Goal: Information Seeking & Learning: Check status

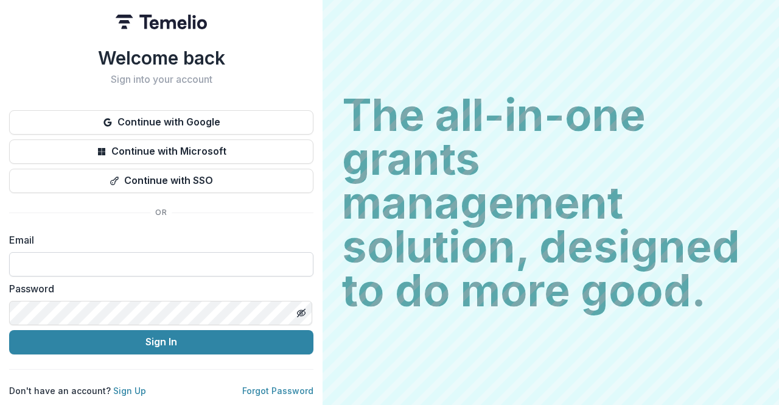
click at [92, 255] on input at bounding box center [161, 264] width 304 height 24
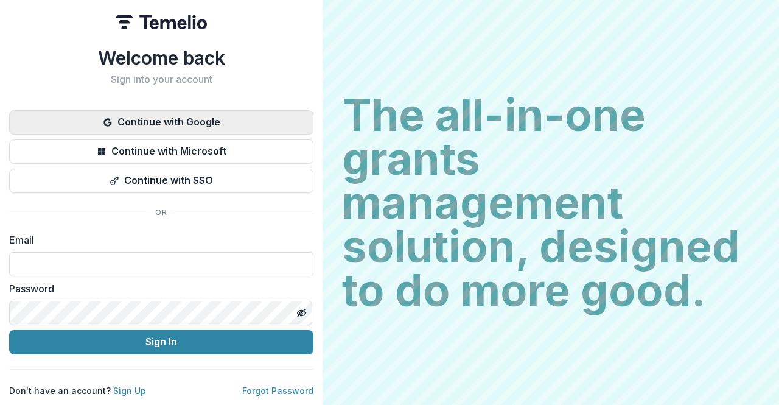
click at [170, 130] on button "Continue with Google" at bounding box center [161, 122] width 304 height 24
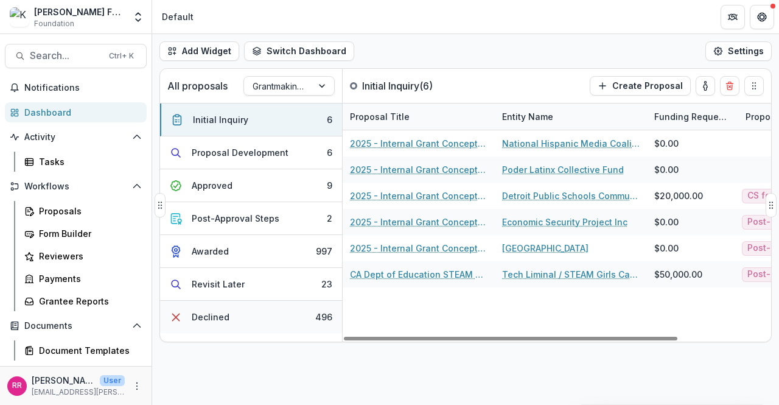
click at [325, 310] on div "496" at bounding box center [323, 316] width 17 height 13
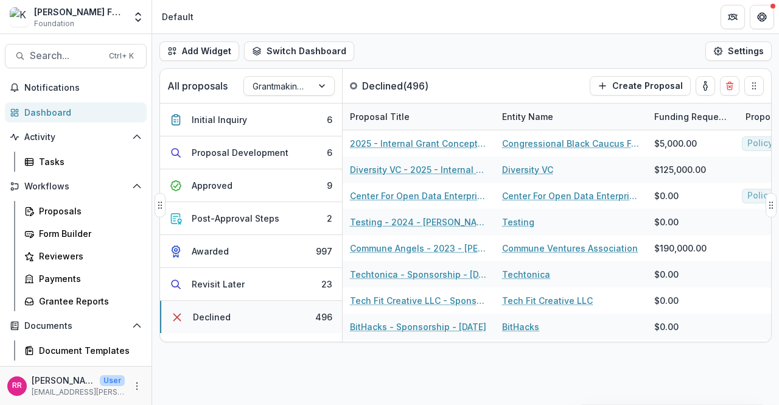
click at [233, 315] on button "Declined 496" at bounding box center [251, 317] width 182 height 32
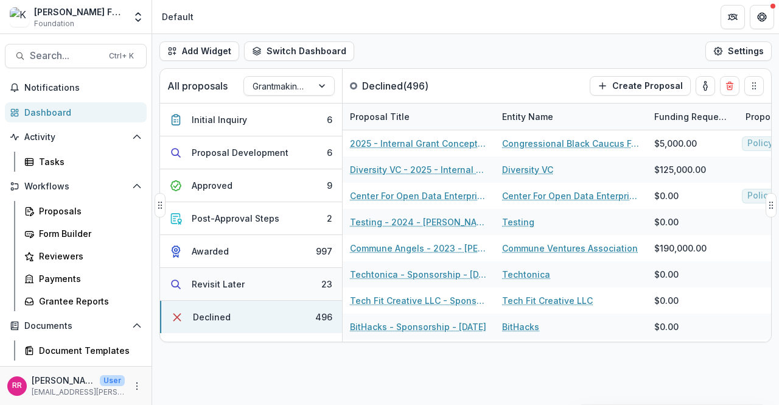
click at [235, 278] on div "Revisit Later" at bounding box center [218, 284] width 53 height 13
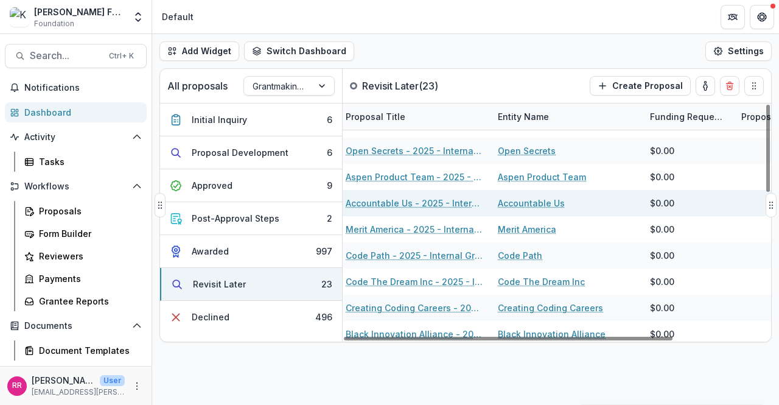
scroll to position [27, 0]
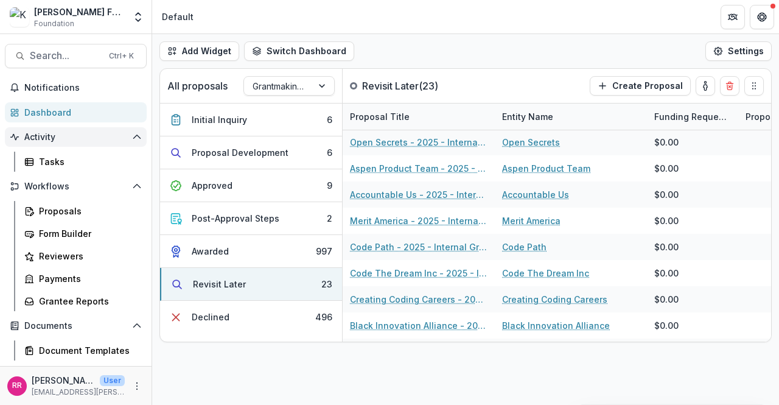
click at [44, 138] on span "Activity" at bounding box center [75, 137] width 103 height 10
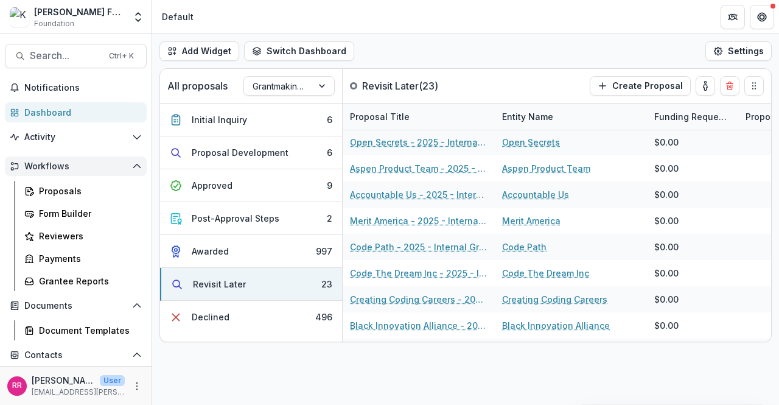
click at [53, 167] on span "Workflows" at bounding box center [75, 166] width 103 height 10
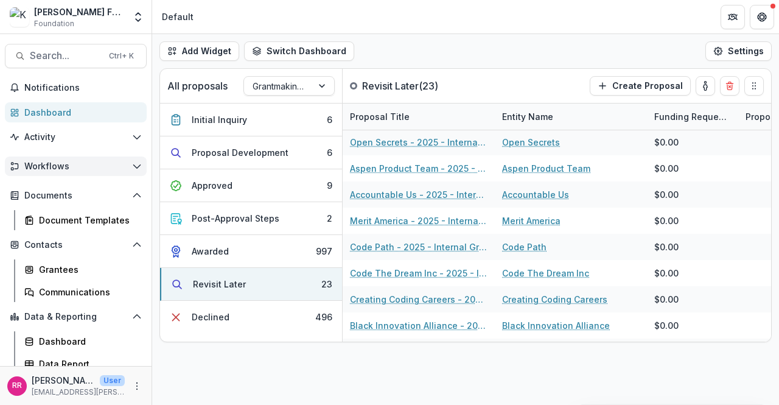
click at [53, 164] on span "Workflows" at bounding box center [75, 166] width 103 height 10
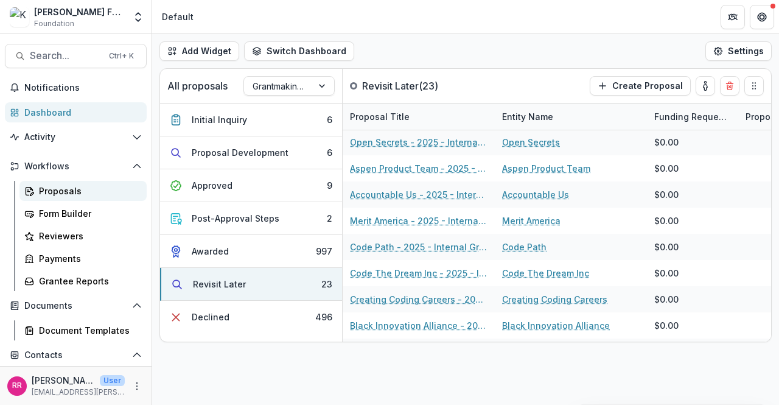
click at [57, 194] on div "Proposals" at bounding box center [88, 190] width 98 height 13
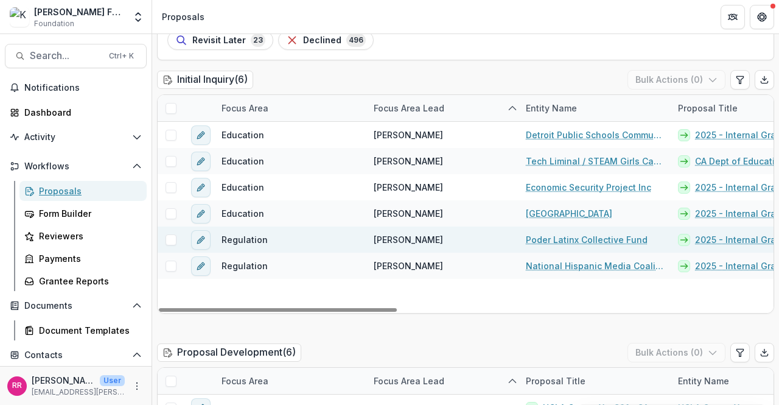
scroll to position [93, 0]
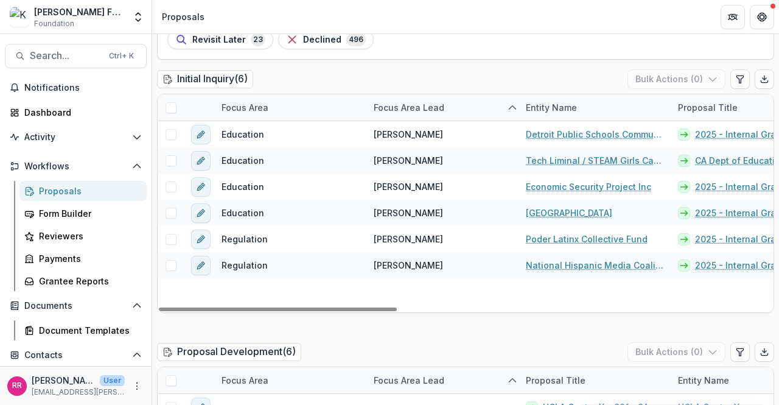
drag, startPoint x: 517, startPoint y: 305, endPoint x: 473, endPoint y: 303, distance: 43.9
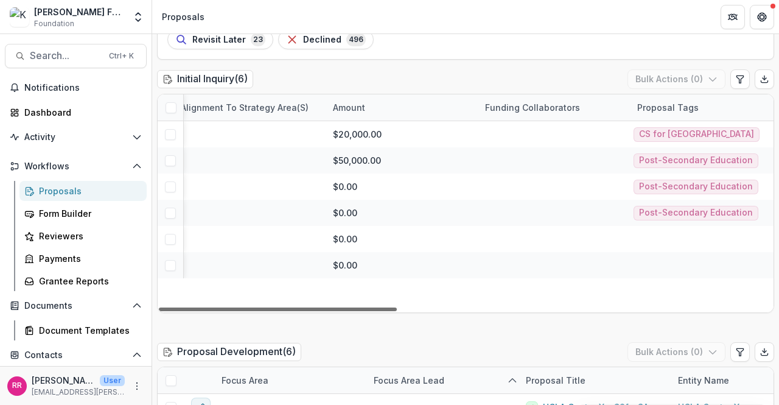
scroll to position [0, 965]
drag, startPoint x: 380, startPoint y: 309, endPoint x: 778, endPoint y: 299, distance: 398.1
click at [397, 307] on div at bounding box center [278, 309] width 238 height 4
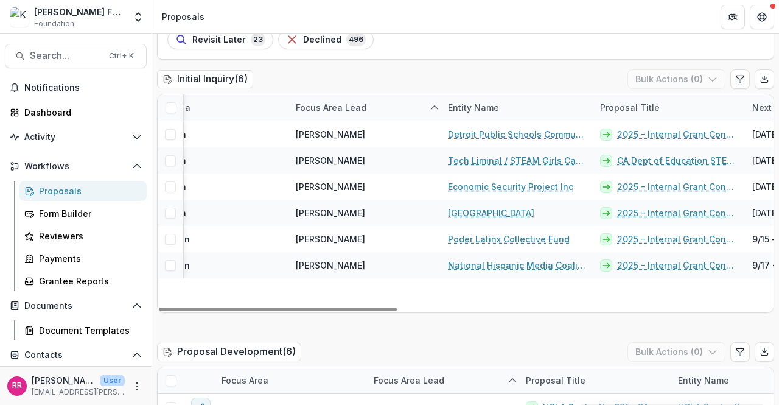
scroll to position [0, 7]
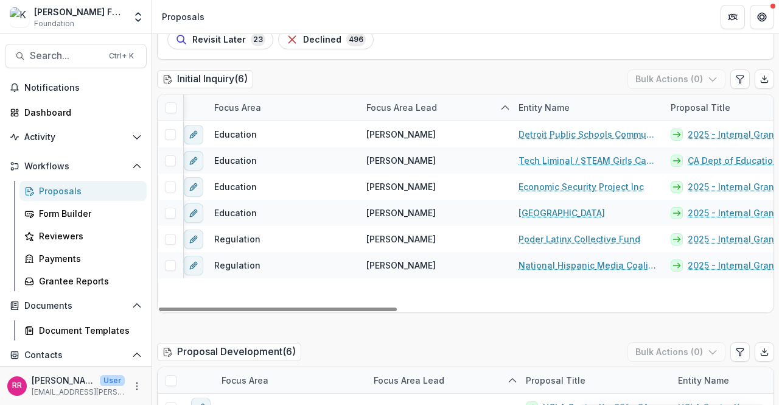
drag, startPoint x: 548, startPoint y: 306, endPoint x: 165, endPoint y: 341, distance: 384.4
click at [165, 311] on div at bounding box center [278, 309] width 238 height 4
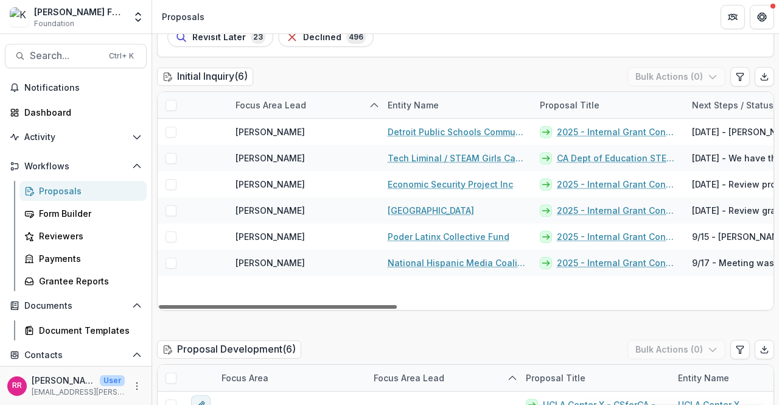
scroll to position [0, 0]
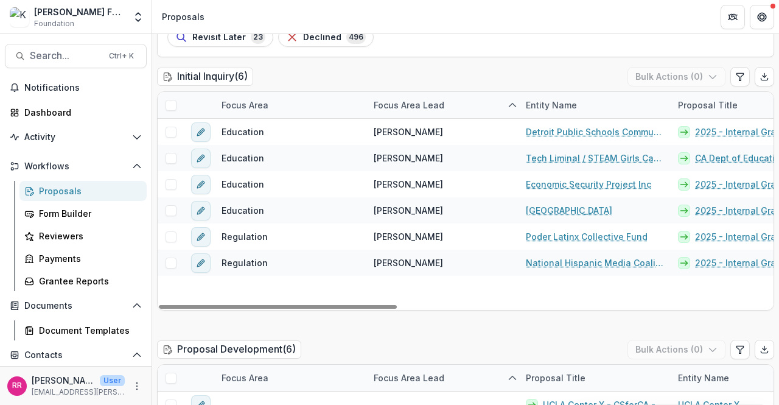
drag, startPoint x: 379, startPoint y: 305, endPoint x: 268, endPoint y: 322, distance: 112.7
click at [268, 309] on div at bounding box center [278, 307] width 238 height 4
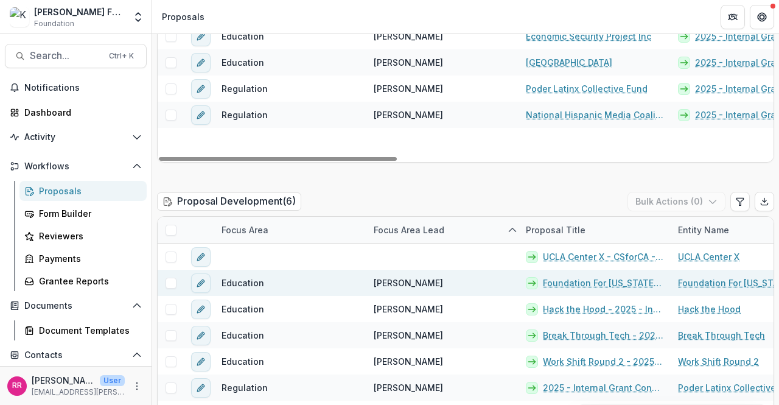
scroll to position [243, 0]
click at [590, 279] on link "Foundation For [US_STATE] Community Colleges - 2025 - Internal Grant Concept Fo…" at bounding box center [603, 282] width 121 height 13
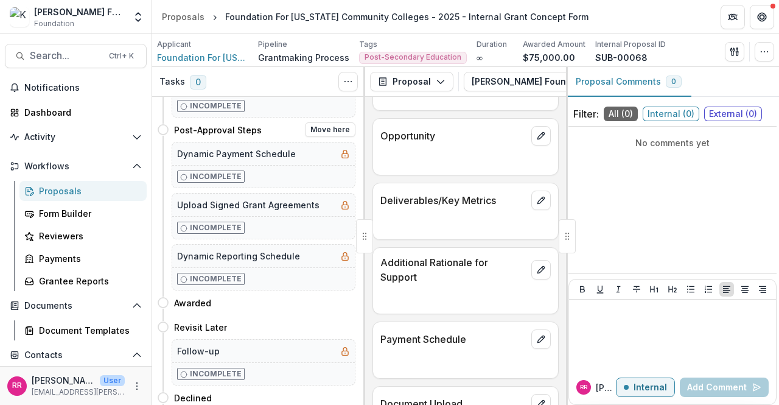
scroll to position [256, 0]
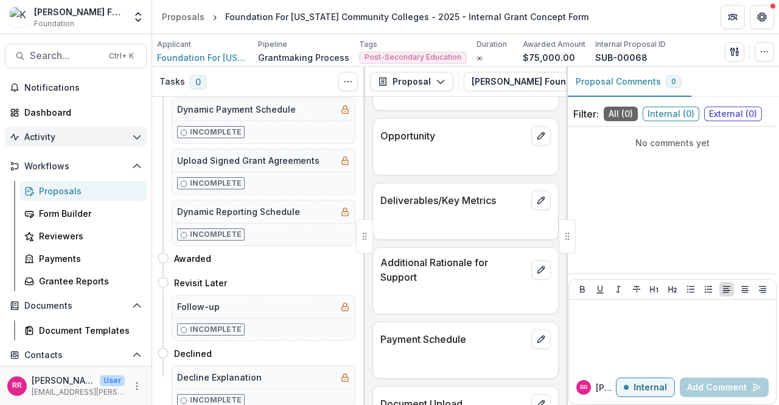
click at [49, 135] on span "Activity" at bounding box center [75, 137] width 103 height 10
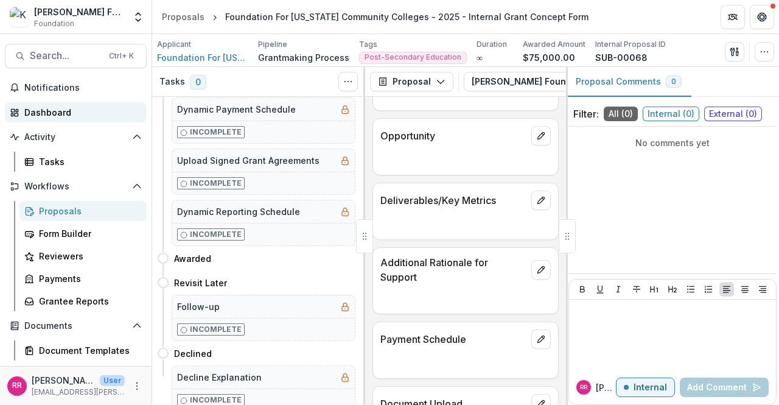
click at [54, 115] on div "Dashboard" at bounding box center [80, 112] width 113 height 13
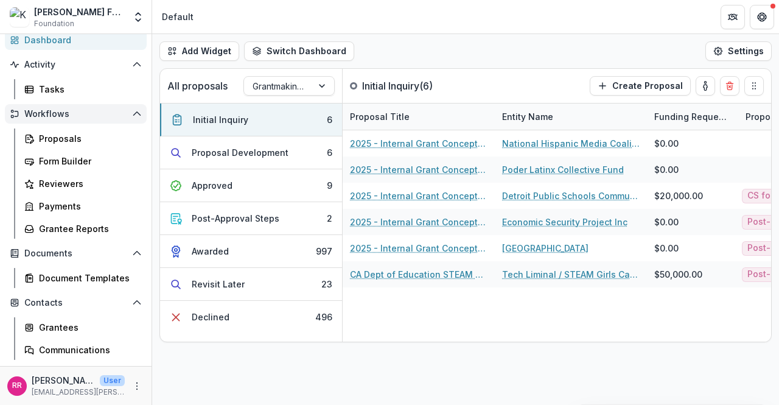
scroll to position [73, 0]
drag, startPoint x: 71, startPoint y: 189, endPoint x: 422, endPoint y: 367, distance: 393.6
click at [422, 367] on div "Add Widget Switch Dashboard Default Program Lead Dashboard New Dashboard Settin…" at bounding box center [465, 219] width 627 height 371
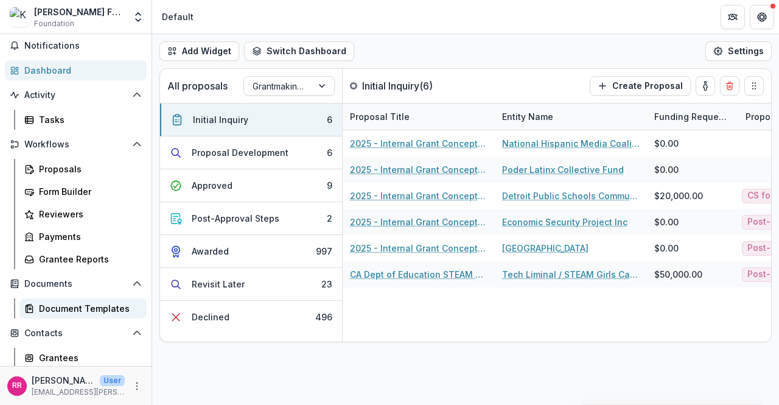
scroll to position [138, 0]
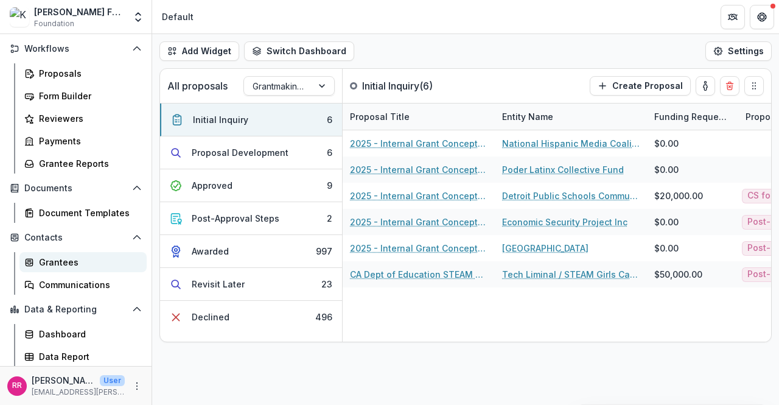
click at [54, 265] on div "Grantees" at bounding box center [88, 262] width 98 height 13
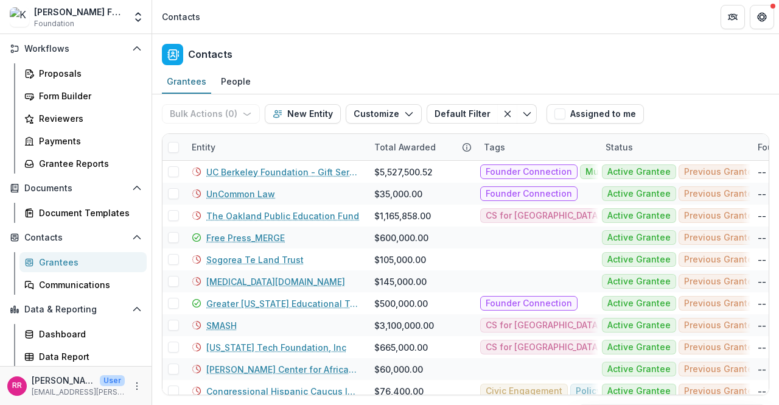
click at [54, 265] on div "Grantees" at bounding box center [88, 262] width 98 height 13
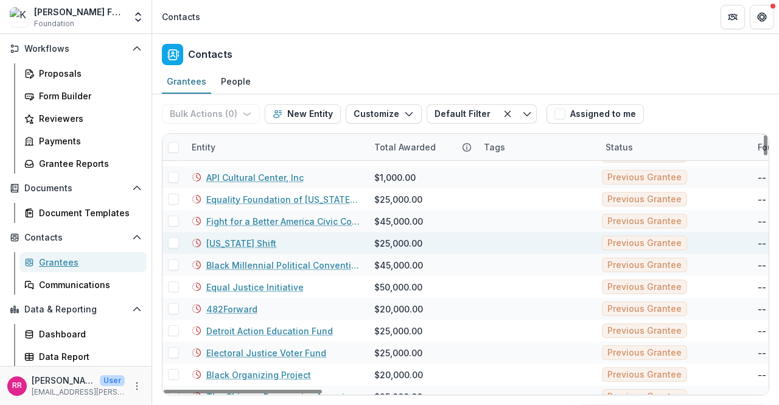
scroll to position [3961, 0]
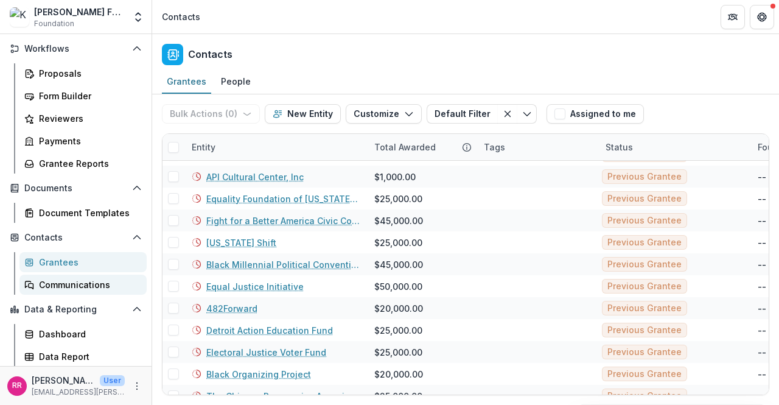
click at [69, 285] on div "Communications" at bounding box center [88, 284] width 98 height 13
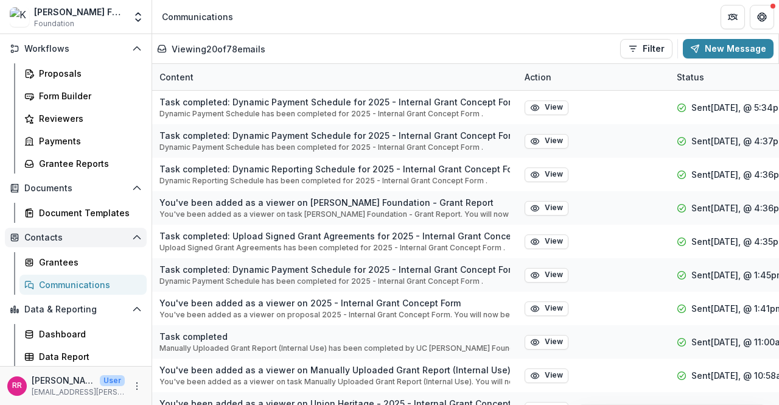
click at [57, 228] on button "Contacts" at bounding box center [76, 237] width 142 height 19
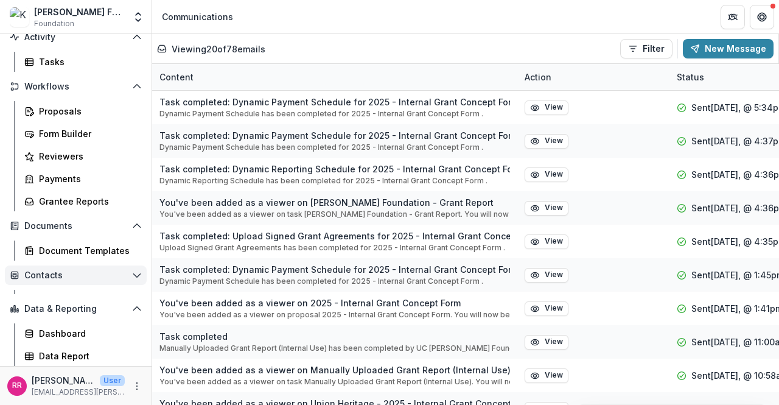
scroll to position [95, 0]
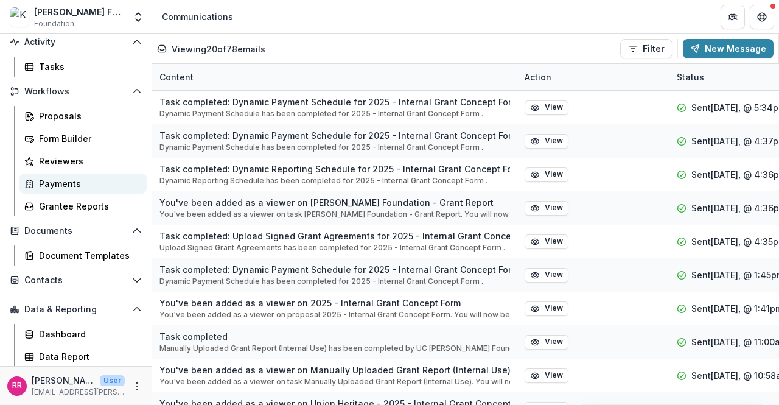
click at [58, 186] on div "Payments" at bounding box center [88, 183] width 98 height 13
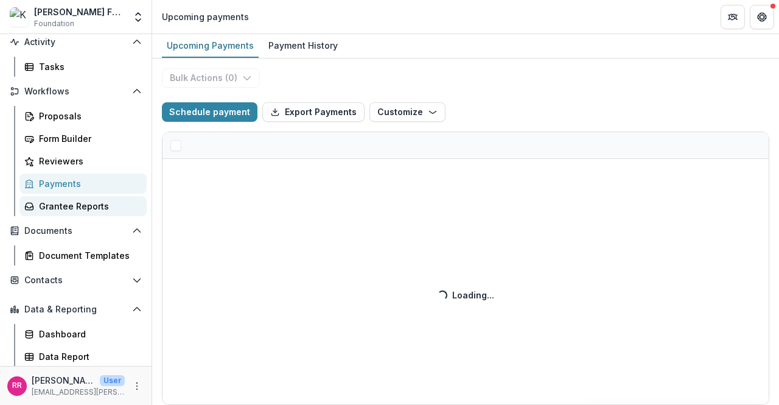
click at [66, 216] on div "Notifications Dashboard Activity Tasks Workflows Proposals Form Builder Reviewe…" at bounding box center [76, 174] width 152 height 383
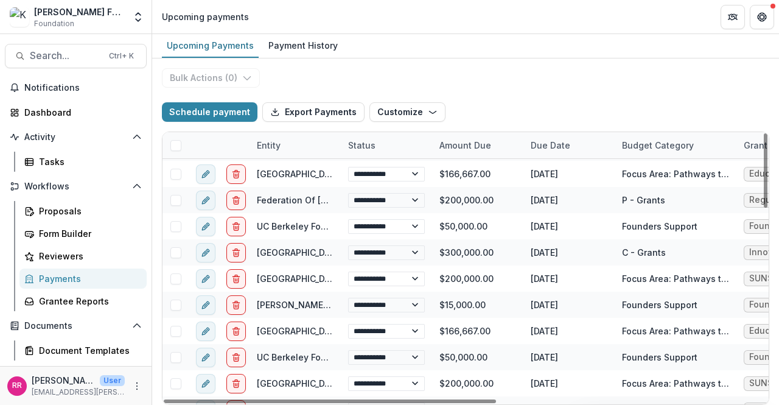
scroll to position [696, 0]
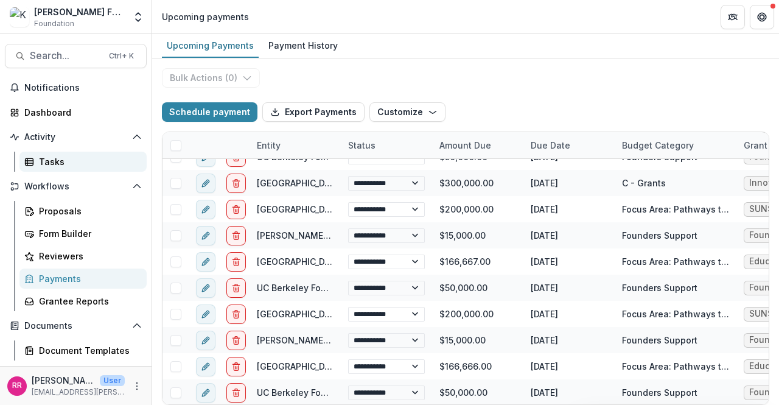
click at [135, 158] on link "Tasks" at bounding box center [82, 162] width 127 height 20
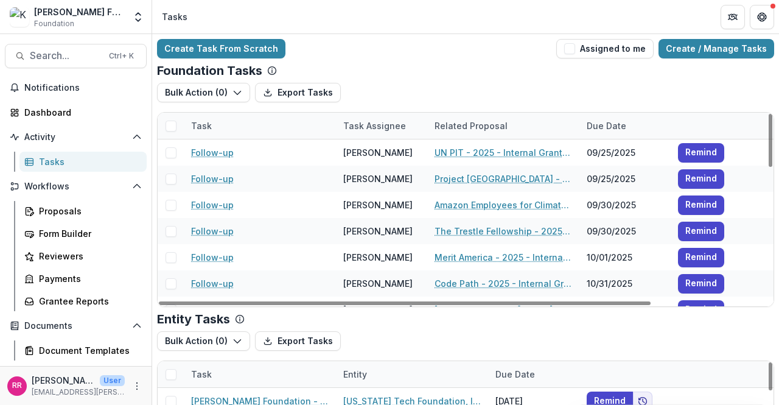
click at [606, 379] on div at bounding box center [624, 374] width 91 height 26
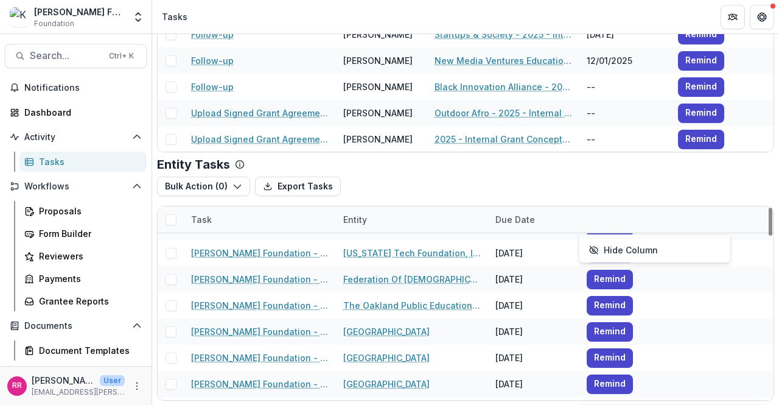
scroll to position [1141, 0]
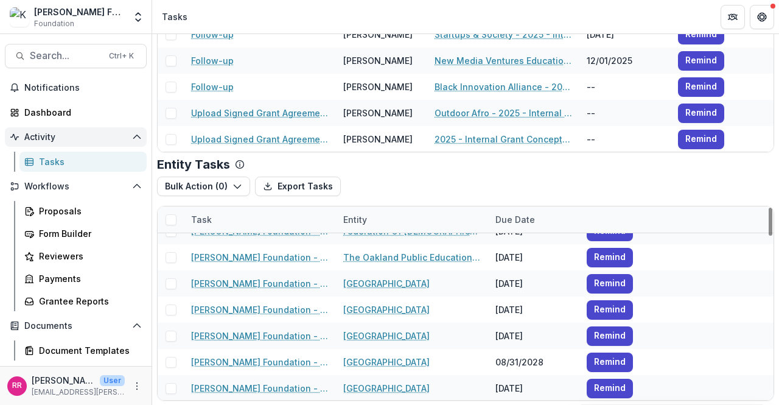
click at [54, 136] on span "Activity" at bounding box center [75, 137] width 103 height 10
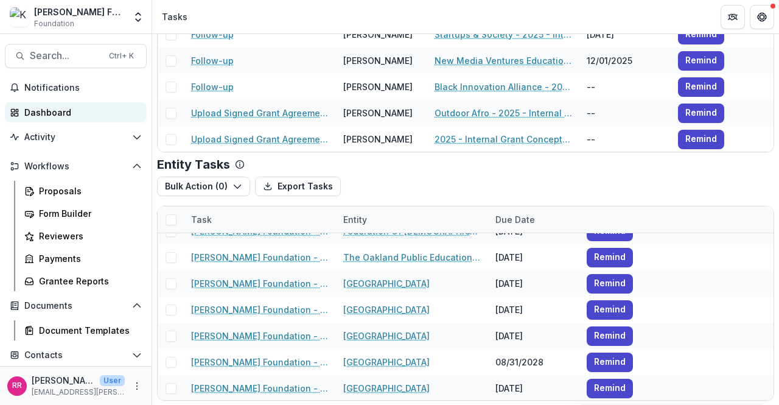
click at [52, 114] on div "Dashboard" at bounding box center [80, 112] width 113 height 13
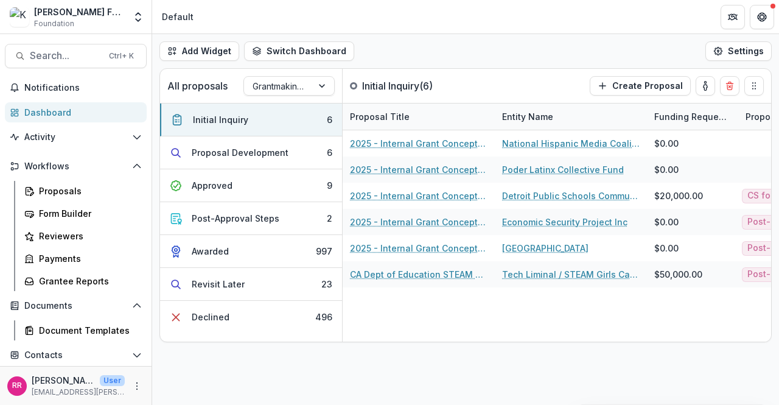
click at [54, 113] on div "Dashboard" at bounding box center [80, 112] width 113 height 13
click at [65, 91] on span "Notifications" at bounding box center [82, 88] width 117 height 10
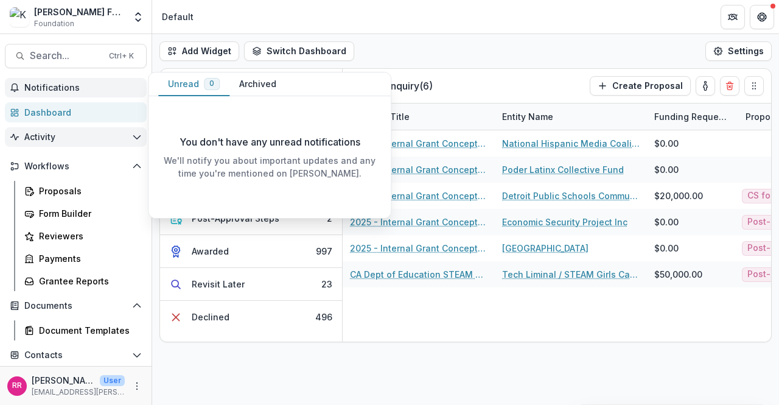
click at [52, 138] on span "Activity" at bounding box center [75, 137] width 103 height 10
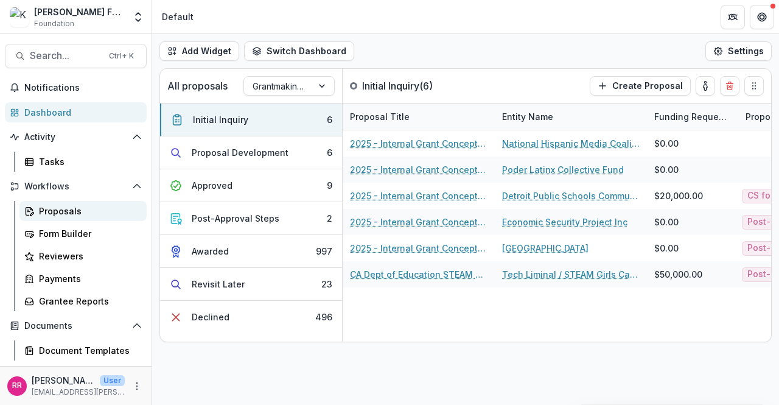
click at [58, 209] on div "Proposals" at bounding box center [88, 210] width 98 height 13
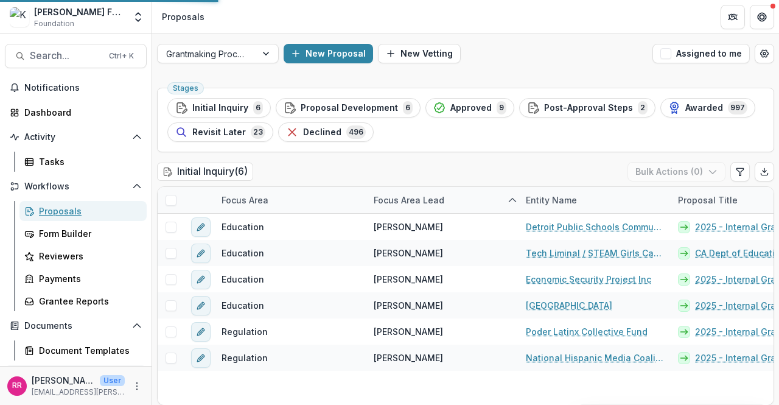
scroll to position [95, 0]
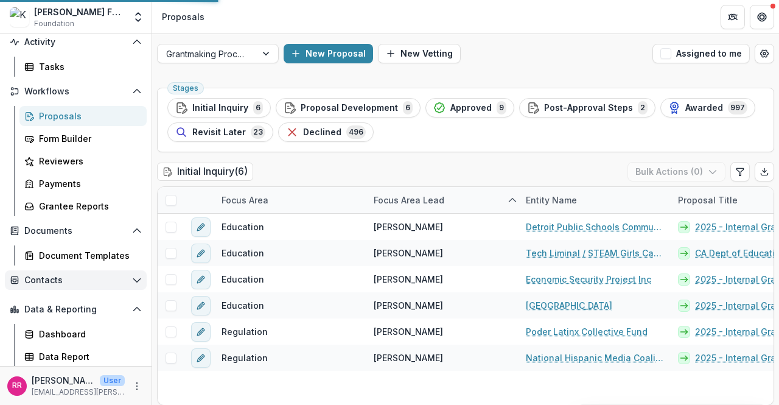
click at [47, 286] on button "Contacts" at bounding box center [76, 279] width 142 height 19
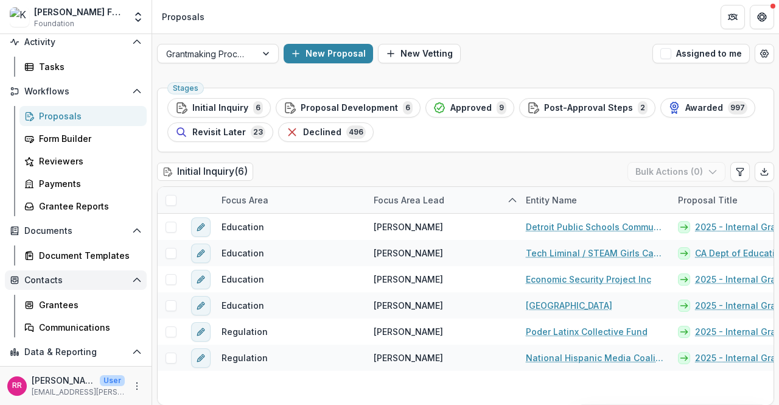
scroll to position [138, 0]
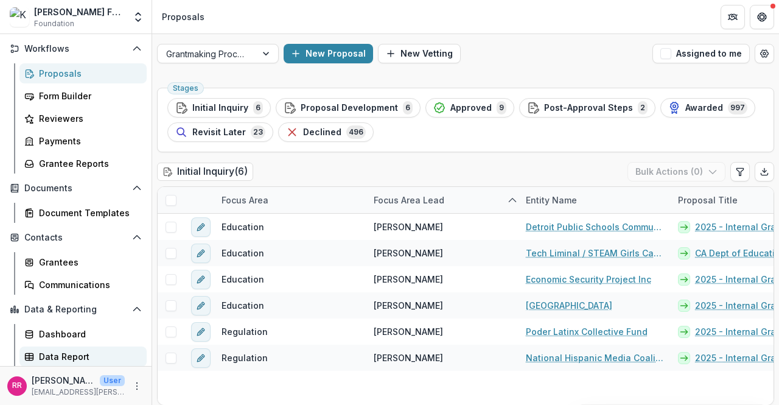
click at [48, 360] on div "Data Report" at bounding box center [88, 356] width 98 height 13
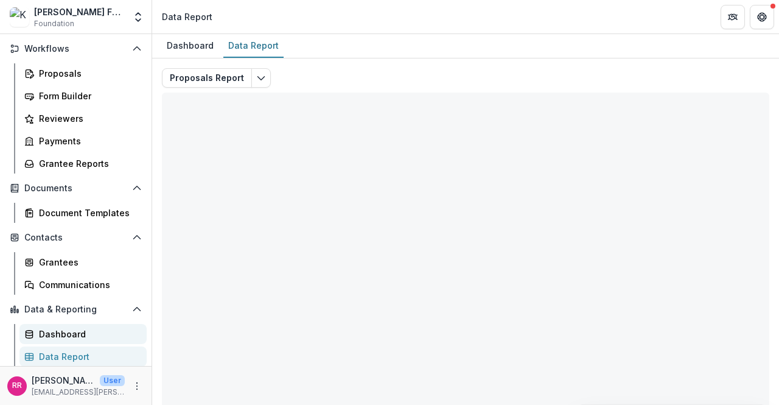
click at [52, 339] on div "Dashboard" at bounding box center [88, 333] width 98 height 13
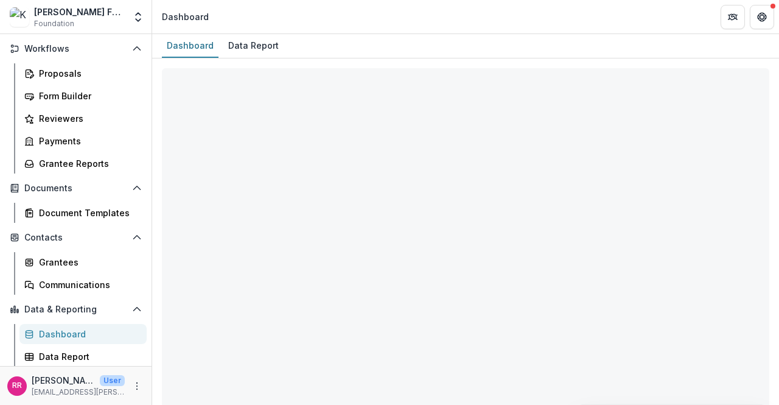
select select "**********"
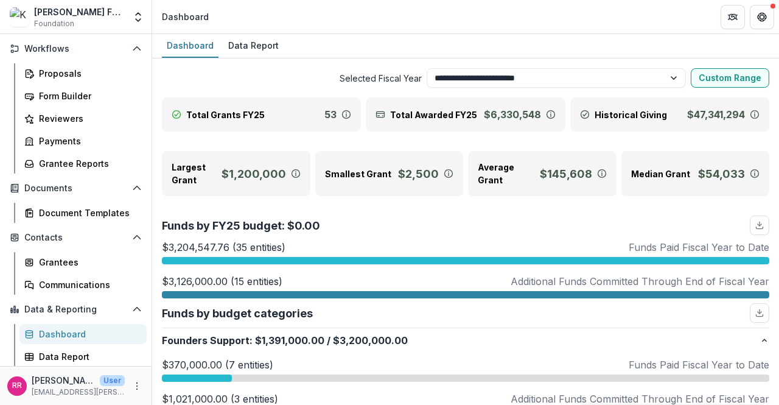
click at [341, 83] on span "Selected Fiscal Year" at bounding box center [292, 78] width 260 height 13
click at [671, 77] on select "**********" at bounding box center [557, 77] width 260 height 19
click at [672, 79] on select "**********" at bounding box center [557, 77] width 260 height 19
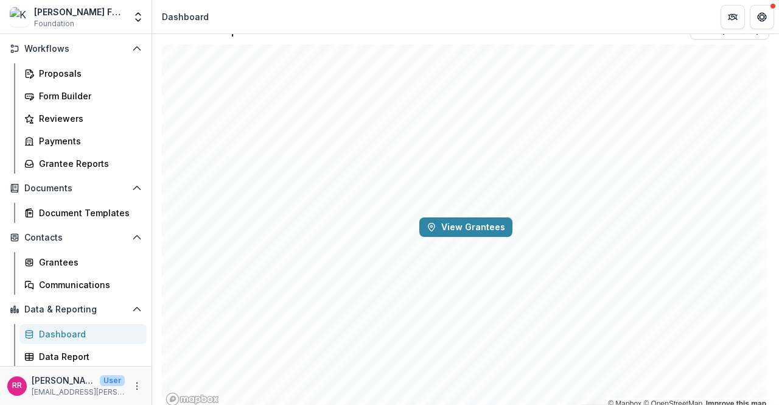
scroll to position [1909, 0]
